Goal: Task Accomplishment & Management: Complete application form

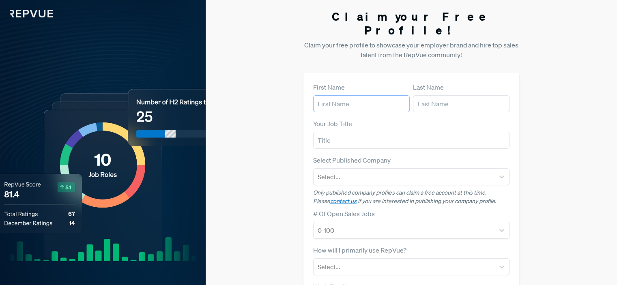
click at [331, 95] on input "text" at bounding box center [361, 103] width 97 height 17
type input "Jawwad"
type input "Imran"
type input "Performance Marketing Manager"
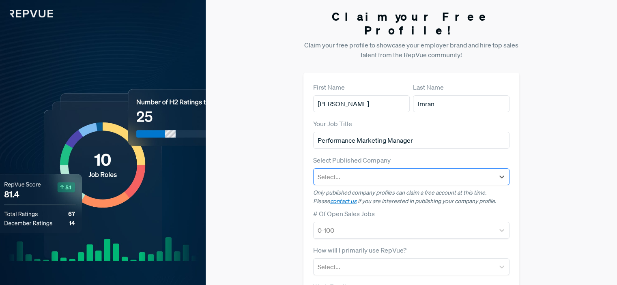
click at [398, 171] on div at bounding box center [404, 176] width 173 height 11
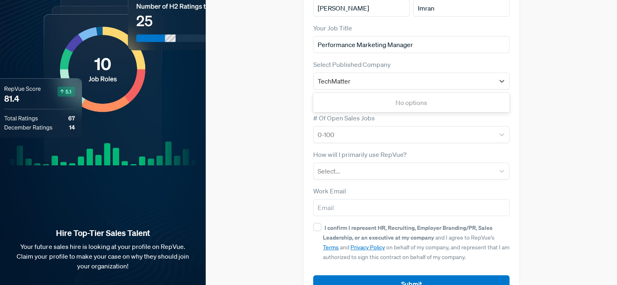
type input "TechMatter"
click at [288, 97] on div "Claim your Free Profile! Claim your free profile to showcase your employer bran…" at bounding box center [411, 108] width 411 height 408
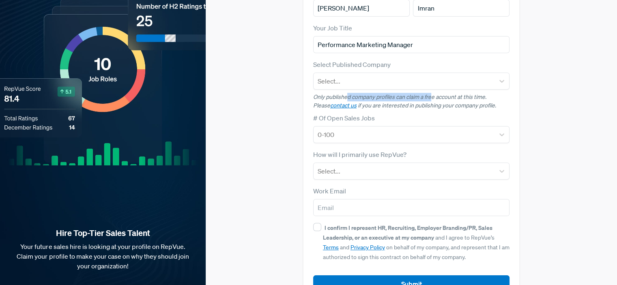
drag, startPoint x: 348, startPoint y: 82, endPoint x: 431, endPoint y: 82, distance: 83.6
click at [431, 93] on p "Only published company profiles can claim a free account at this time. Please c…" at bounding box center [411, 101] width 196 height 17
click at [440, 93] on p "Only published company profiles can claim a free account at this time. Please c…" at bounding box center [411, 101] width 196 height 17
click at [472, 93] on p "Only published company profiles can claim a free account at this time. Please c…" at bounding box center [411, 101] width 196 height 17
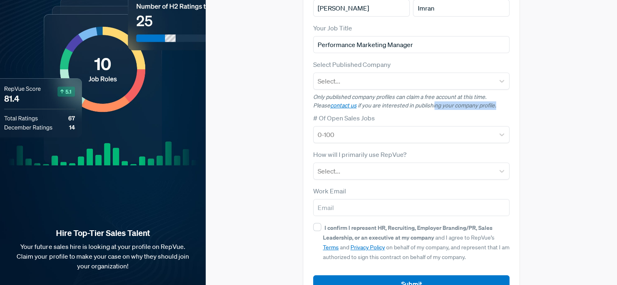
drag, startPoint x: 478, startPoint y: 92, endPoint x: 417, endPoint y: 88, distance: 60.6
click at [417, 93] on p "Only published company profiles can claim a free account at this time. Please c…" at bounding box center [411, 101] width 196 height 17
click at [389, 93] on p "Only published company profiles can claim a free account at this time. Please c…" at bounding box center [411, 101] width 196 height 17
drag, startPoint x: 439, startPoint y: 92, endPoint x: 480, endPoint y: 91, distance: 41.0
click at [480, 93] on p "Only published company profiles can claim a free account at this time. Please c…" at bounding box center [411, 101] width 196 height 17
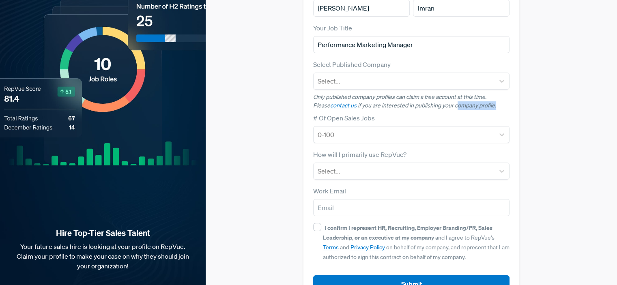
drag, startPoint x: 482, startPoint y: 91, endPoint x: 370, endPoint y: 92, distance: 112.4
click at [482, 93] on p "Only published company profiles can claim a free account at this time. Please c…" at bounding box center [411, 101] width 196 height 17
click at [330, 102] on link "contact us" at bounding box center [343, 105] width 26 height 7
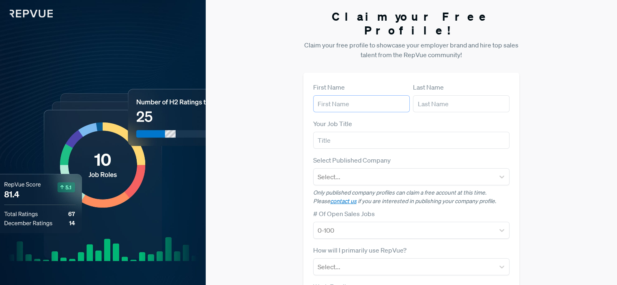
click at [340, 95] on input "text" at bounding box center [361, 103] width 97 height 17
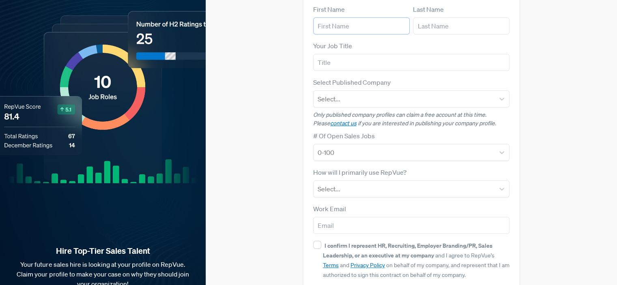
scroll to position [109, 0]
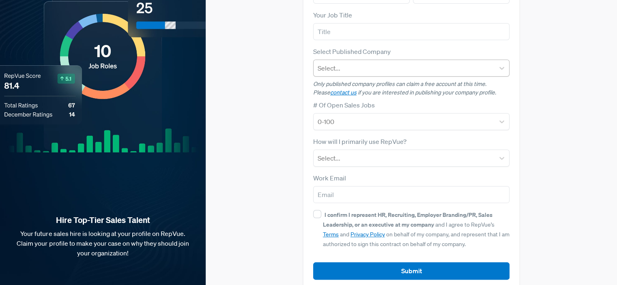
click at [344, 62] on div at bounding box center [404, 67] width 173 height 11
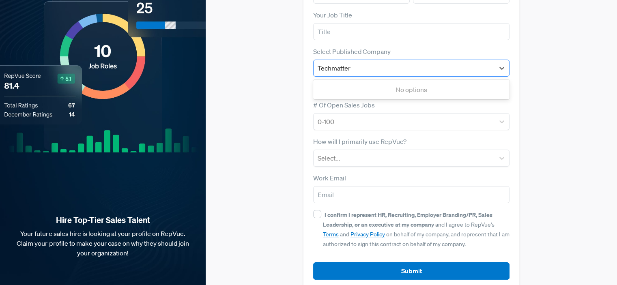
drag, startPoint x: 337, startPoint y: 54, endPoint x: 331, endPoint y: 52, distance: 5.8
click at [331, 63] on input "Techmatter" at bounding box center [335, 68] width 34 height 10
type input "TechMatter"
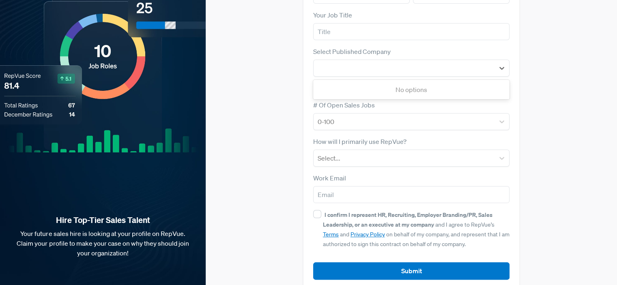
click at [286, 58] on div "Claim your Free Profile! Claim your free profile to showcase your employer bran…" at bounding box center [411, 95] width 411 height 408
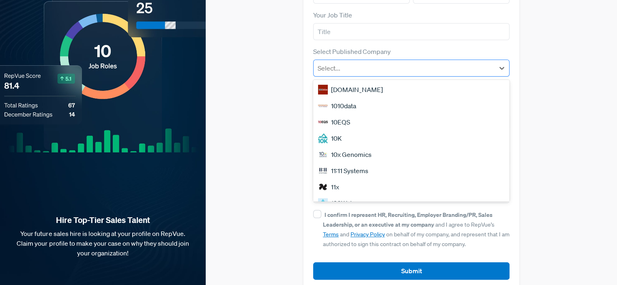
click at [345, 62] on div at bounding box center [404, 67] width 173 height 11
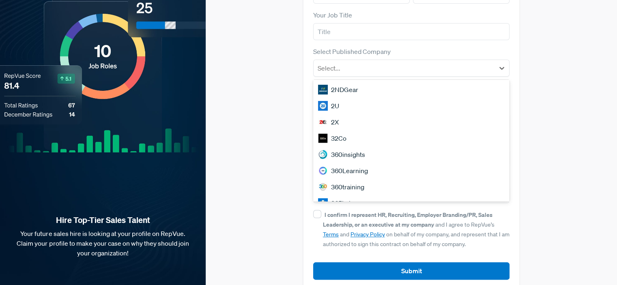
scroll to position [693, 0]
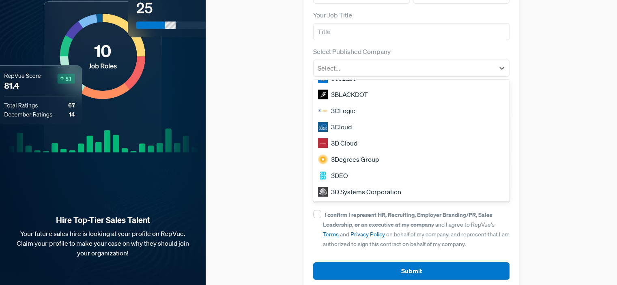
click at [379, 184] on div "3D Systems Corporation" at bounding box center [411, 192] width 196 height 16
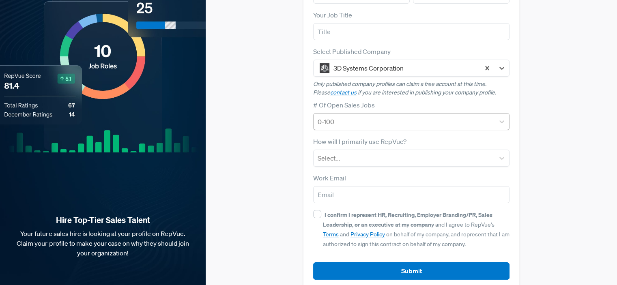
click at [358, 116] on div at bounding box center [404, 121] width 173 height 11
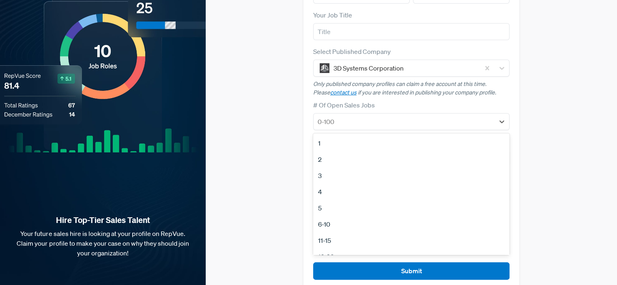
click at [349, 151] on div "2" at bounding box center [411, 159] width 196 height 16
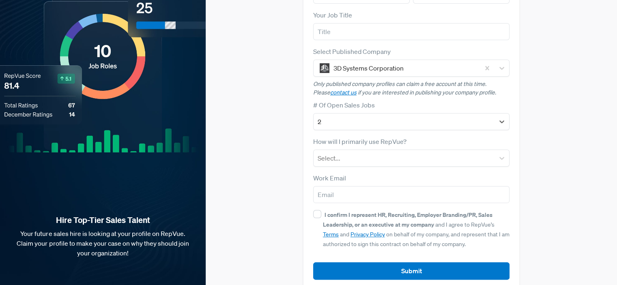
click at [264, 121] on div "Claim your Free Profile! Claim your free profile to showcase your employer bran…" at bounding box center [411, 95] width 411 height 408
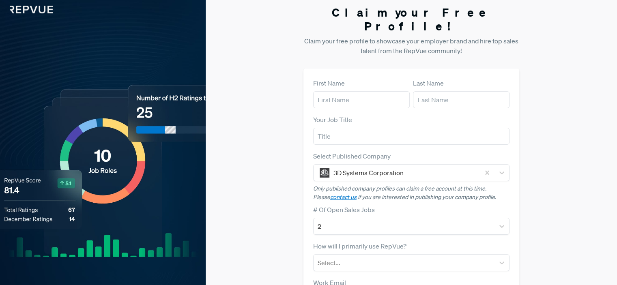
scroll to position [0, 0]
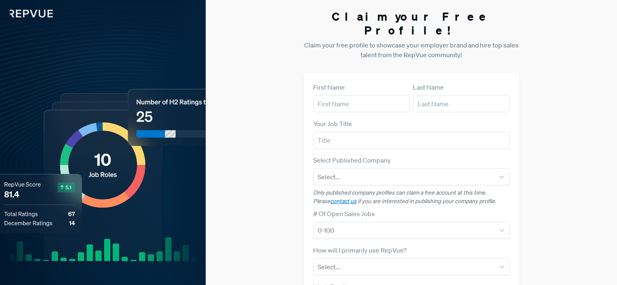
click at [37, 16] on img at bounding box center [26, 8] width 53 height 17
